Goal: Find specific page/section: Find specific page/section

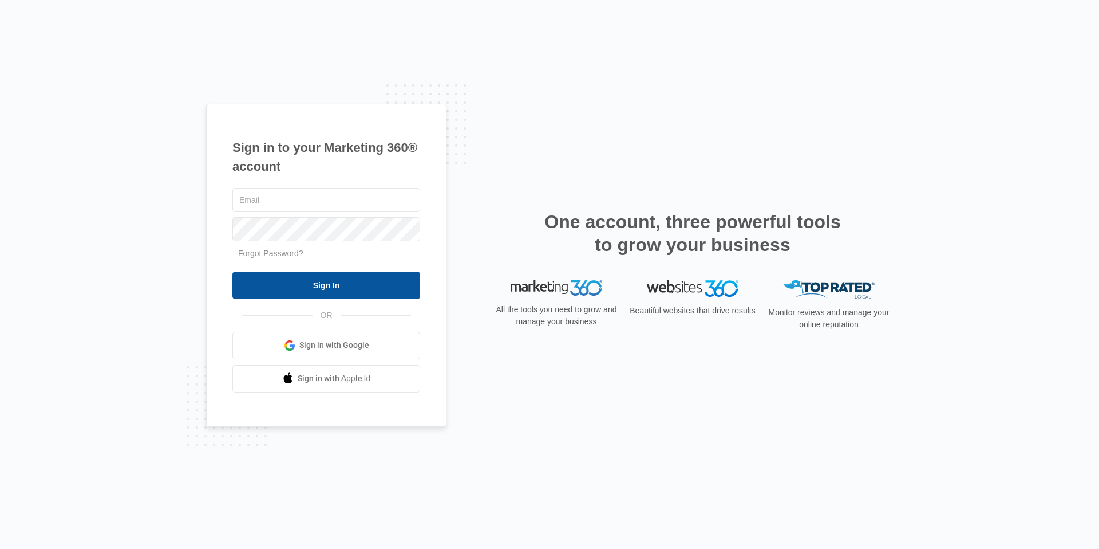
type input "[PERSON_NAME][EMAIL_ADDRESS][PERSON_NAME][DOMAIN_NAME]"
click at [297, 279] on input "Sign In" at bounding box center [326, 284] width 188 height 27
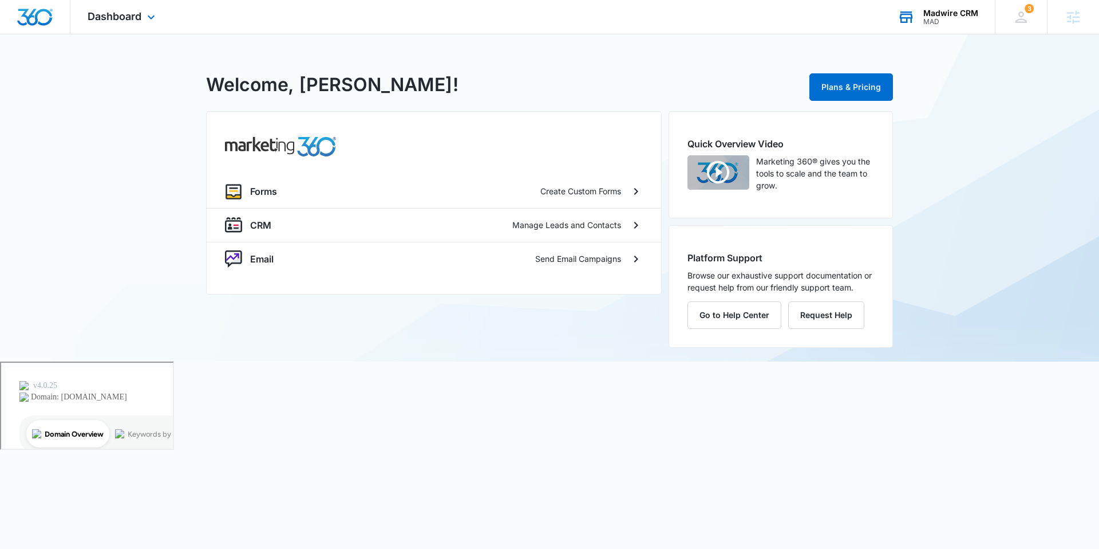
click at [909, 26] on div "Madwire CRM MAD Your Accounts View All" at bounding box center [938, 17] width 115 height 34
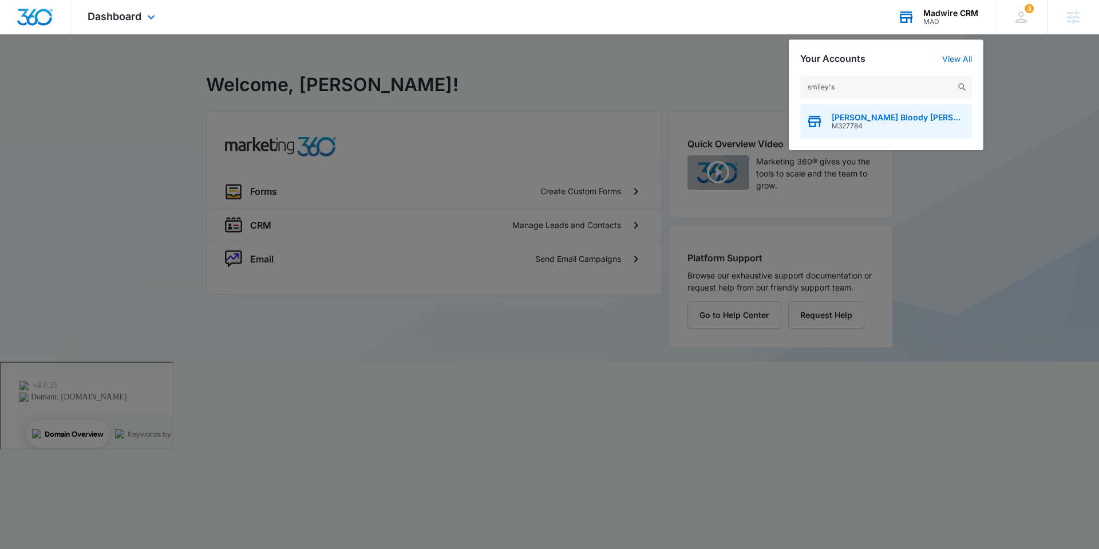
type input "smiley's"
click at [882, 119] on span "[PERSON_NAME] Bloody [PERSON_NAME]" at bounding box center [899, 117] width 135 height 9
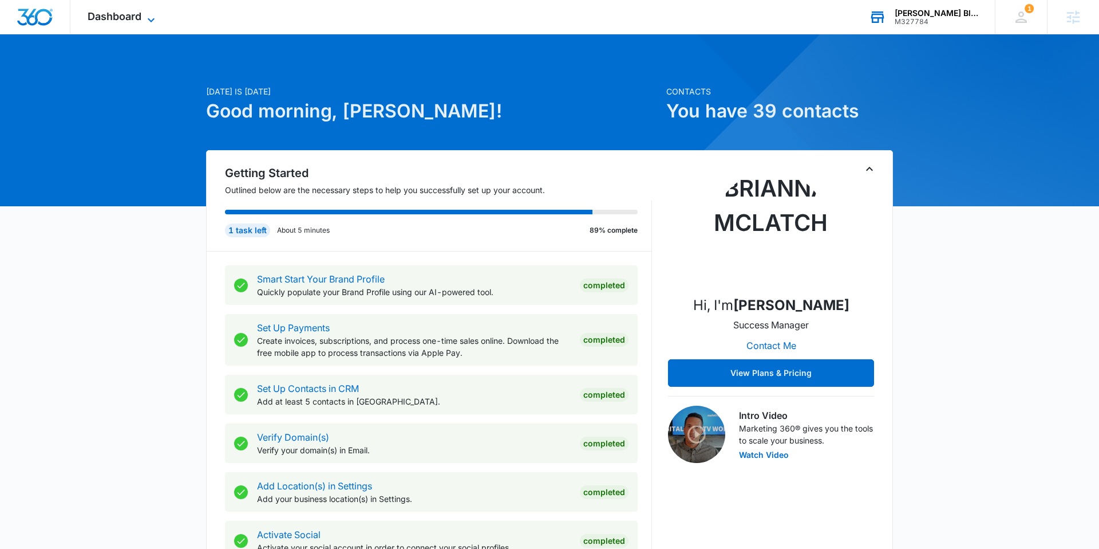
click at [136, 11] on span "Dashboard" at bounding box center [115, 16] width 54 height 12
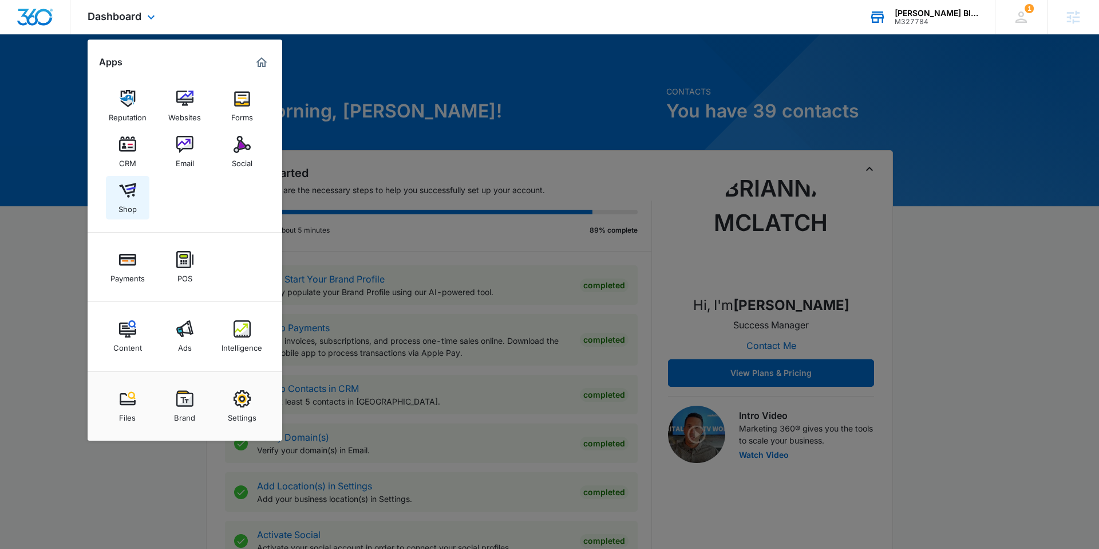
click at [127, 207] on div "Shop" at bounding box center [128, 206] width 18 height 15
